Goal: Information Seeking & Learning: Learn about a topic

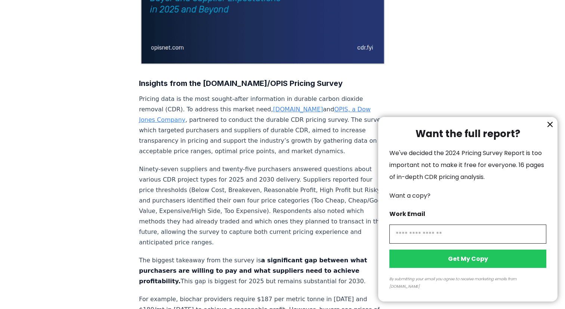
scroll to position [201, 0]
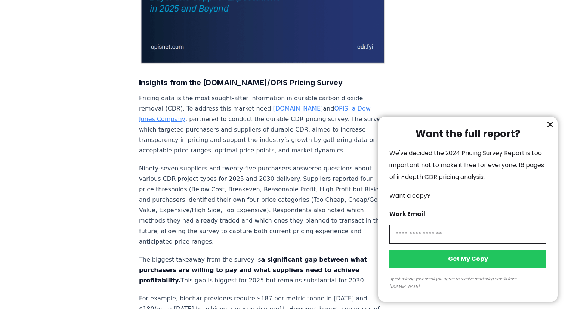
drag, startPoint x: 139, startPoint y: 96, endPoint x: 198, endPoint y: 137, distance: 71.7
click at [198, 137] on div at bounding box center [282, 154] width 565 height 309
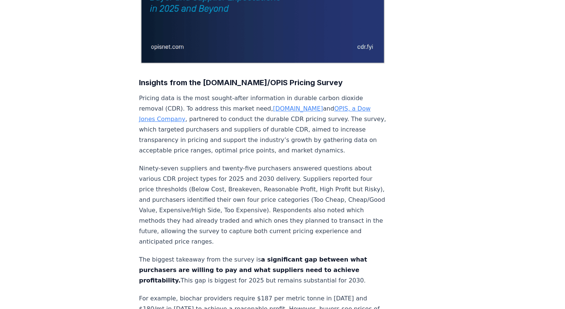
drag, startPoint x: 196, startPoint y: 138, endPoint x: 153, endPoint y: 105, distance: 54.6
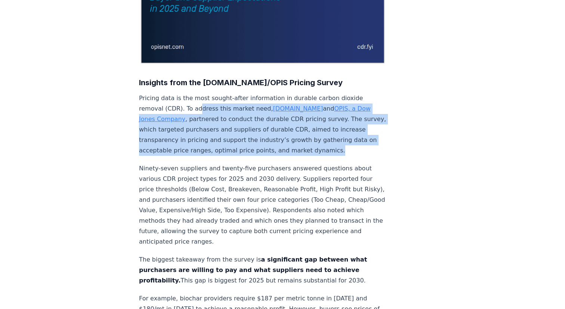
drag, startPoint x: 153, startPoint y: 105, endPoint x: 195, endPoint y: 146, distance: 59.4
click at [195, 146] on p "Pricing data is the most sought-after information in durable carbon dioxide rem…" at bounding box center [262, 124] width 247 height 63
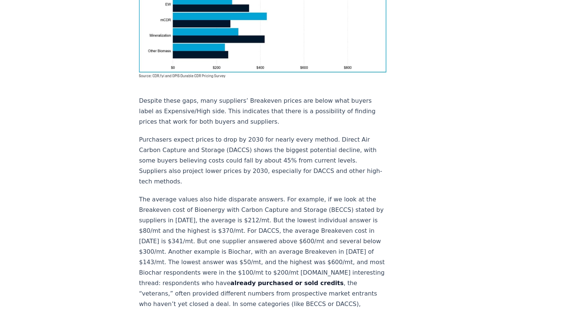
scroll to position [664, 0]
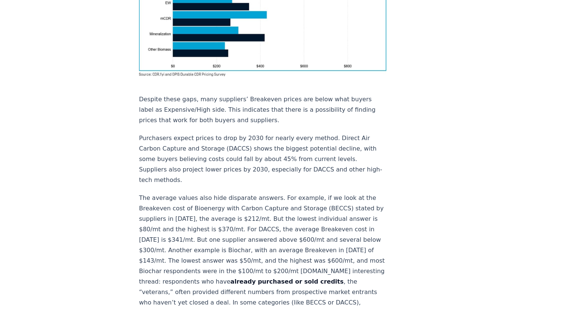
click at [197, 193] on p "The average values also hide disparate answers. For example, if we look at the …" at bounding box center [262, 276] width 247 height 167
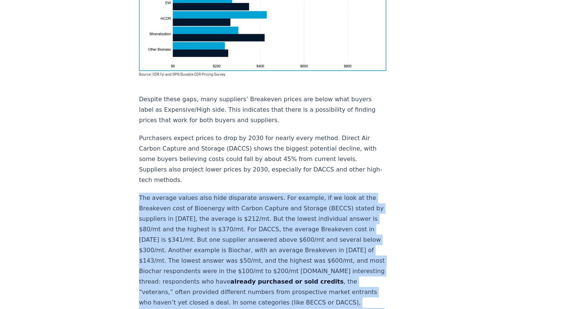
click at [197, 193] on p "The average values also hide disparate answers. For example, if we look at the …" at bounding box center [262, 276] width 247 height 167
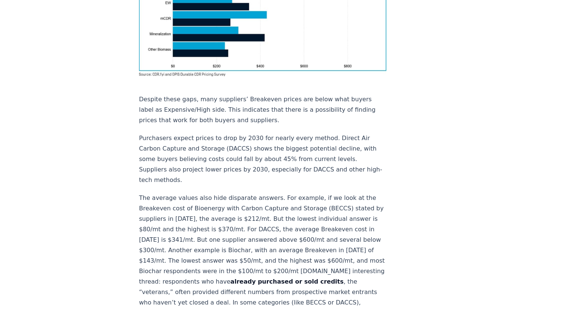
click at [197, 193] on p "The average values also hide disparate answers. For example, if we look at the …" at bounding box center [262, 276] width 247 height 167
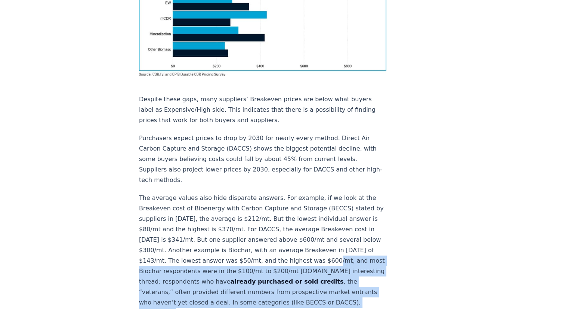
drag, startPoint x: 181, startPoint y: 225, endPoint x: 361, endPoint y: 250, distance: 182.1
click at [361, 250] on p "The average values also hide disparate answers. For example, if we look at the …" at bounding box center [262, 276] width 247 height 167
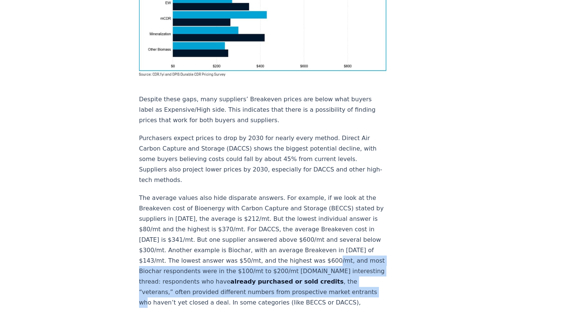
click at [357, 247] on p "The average values also hide disparate answers. For example, if we look at the …" at bounding box center [262, 276] width 247 height 167
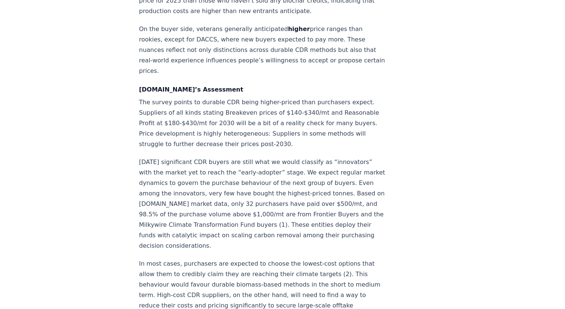
scroll to position [1009, 0]
